Goal: Information Seeking & Learning: Learn about a topic

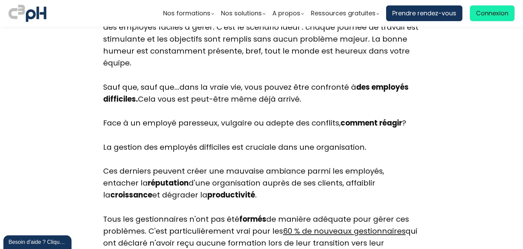
scroll to position [341, 0]
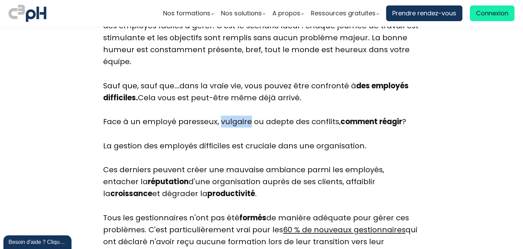
drag, startPoint x: 219, startPoint y: 122, endPoint x: 248, endPoint y: 124, distance: 29.4
click at [248, 124] on div "En tant que gestionnaire, vous rêvez certainement de travailler tous les jours …" at bounding box center [261, 163] width 317 height 312
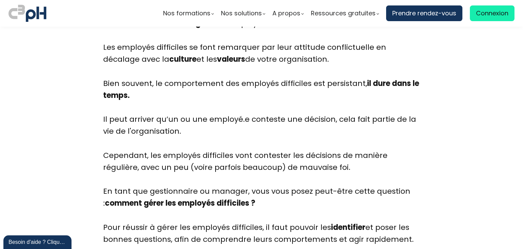
scroll to position [750, 0]
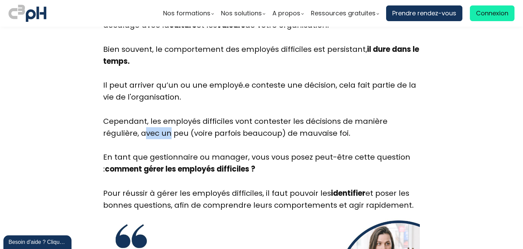
drag, startPoint x: 104, startPoint y: 134, endPoint x: 130, endPoint y: 138, distance: 26.2
click at [130, 138] on div "Cependant, les employés difficiles vont contester les décisions de manière régu…" at bounding box center [261, 133] width 317 height 36
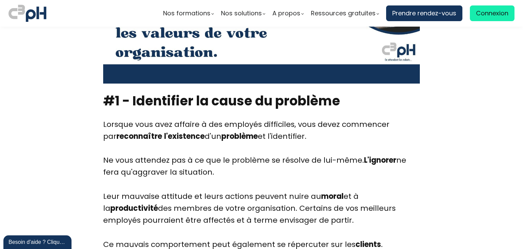
scroll to position [1125, 0]
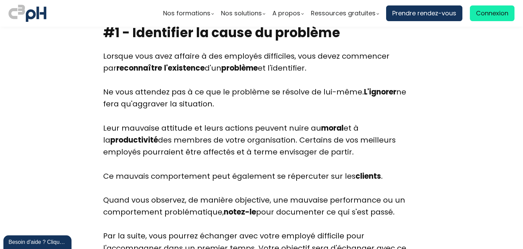
drag, startPoint x: 106, startPoint y: 94, endPoint x: 221, endPoint y: 99, distance: 114.9
drag, startPoint x: 104, startPoint y: 126, endPoint x: 162, endPoint y: 126, distance: 58.3
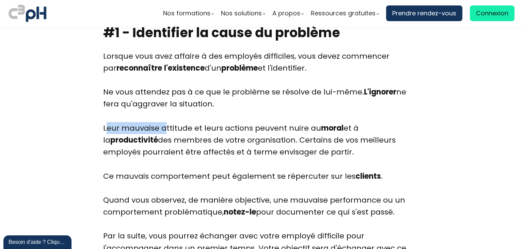
drag, startPoint x: 245, startPoint y: 139, endPoint x: 316, endPoint y: 151, distance: 71.8
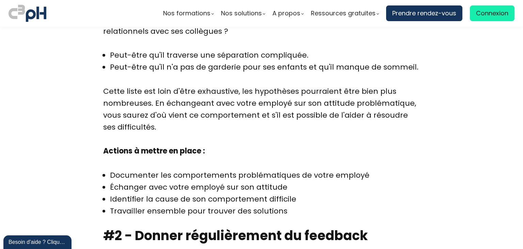
scroll to position [1431, 0]
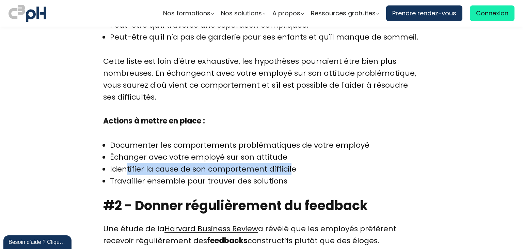
drag, startPoint x: 123, startPoint y: 169, endPoint x: 284, endPoint y: 163, distance: 161.7
click at [284, 163] on li "Identifier la cause de son comportement difficile" at bounding box center [240, 169] width 260 height 12
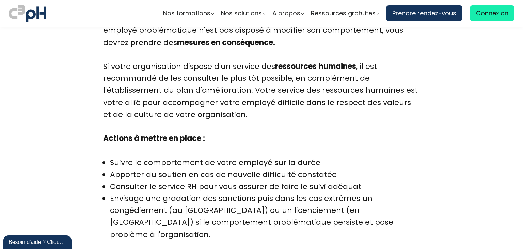
scroll to position [3340, 0]
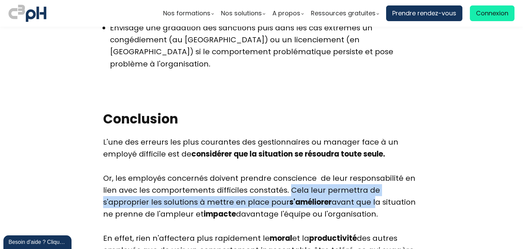
click at [323, 174] on span "L'une des erreurs les plus courantes des gestionnaires ou manager face à un emp…" at bounding box center [260, 244] width 315 height 214
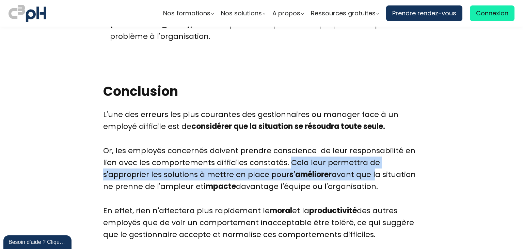
scroll to position [3374, 0]
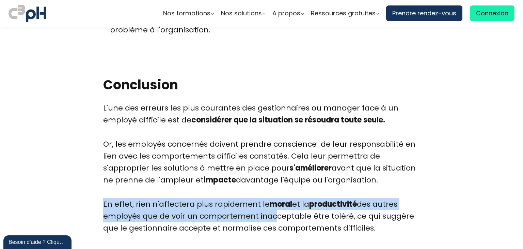
drag, startPoint x: 101, startPoint y: 181, endPoint x: 266, endPoint y: 192, distance: 166.0
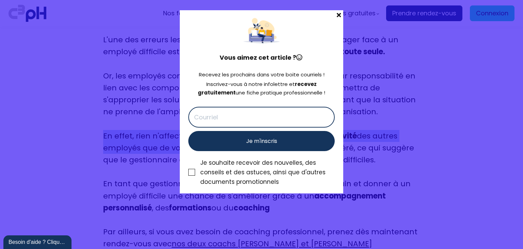
scroll to position [3544, 0]
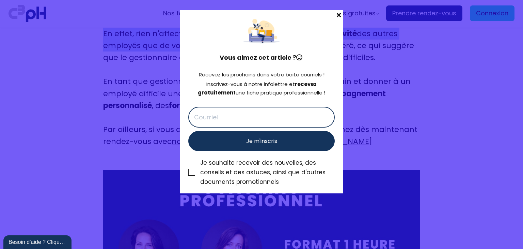
click at [337, 14] on span at bounding box center [339, 15] width 9 height 10
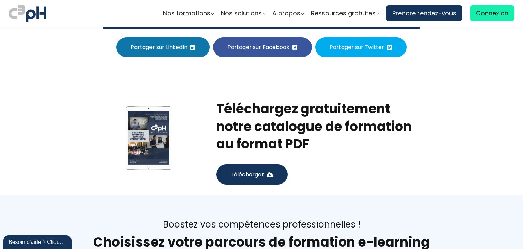
scroll to position [3987, 0]
